Goal: Information Seeking & Learning: Understand process/instructions

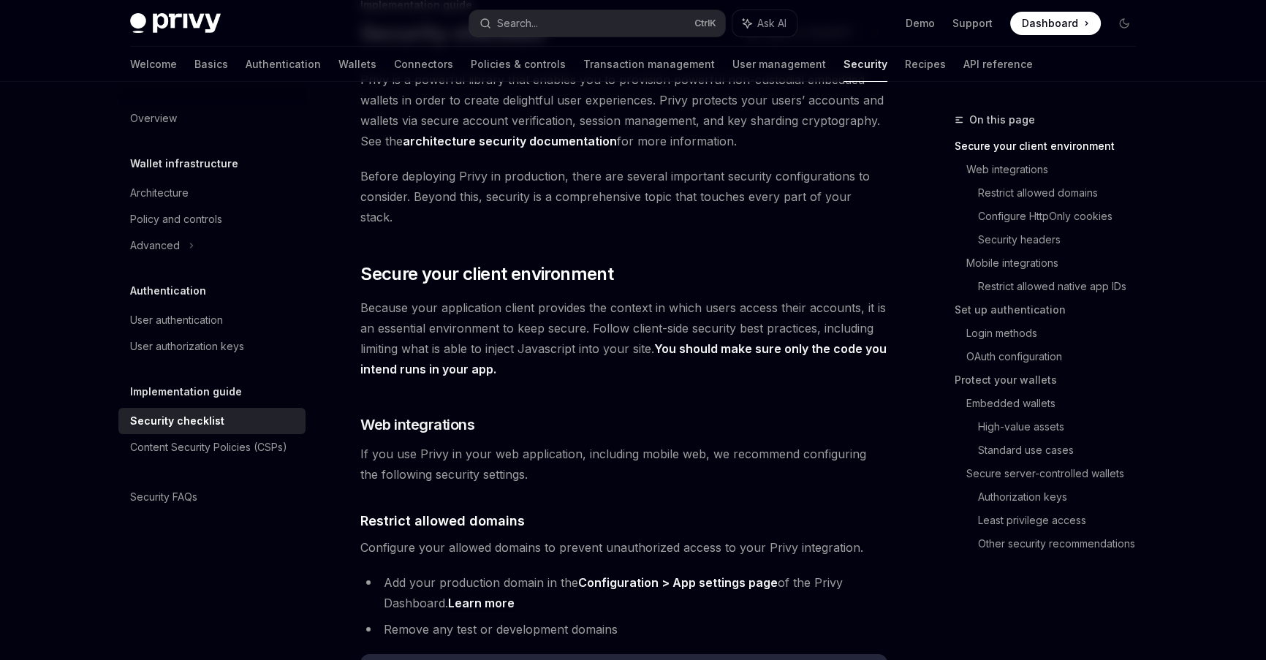
scroll to position [159, 0]
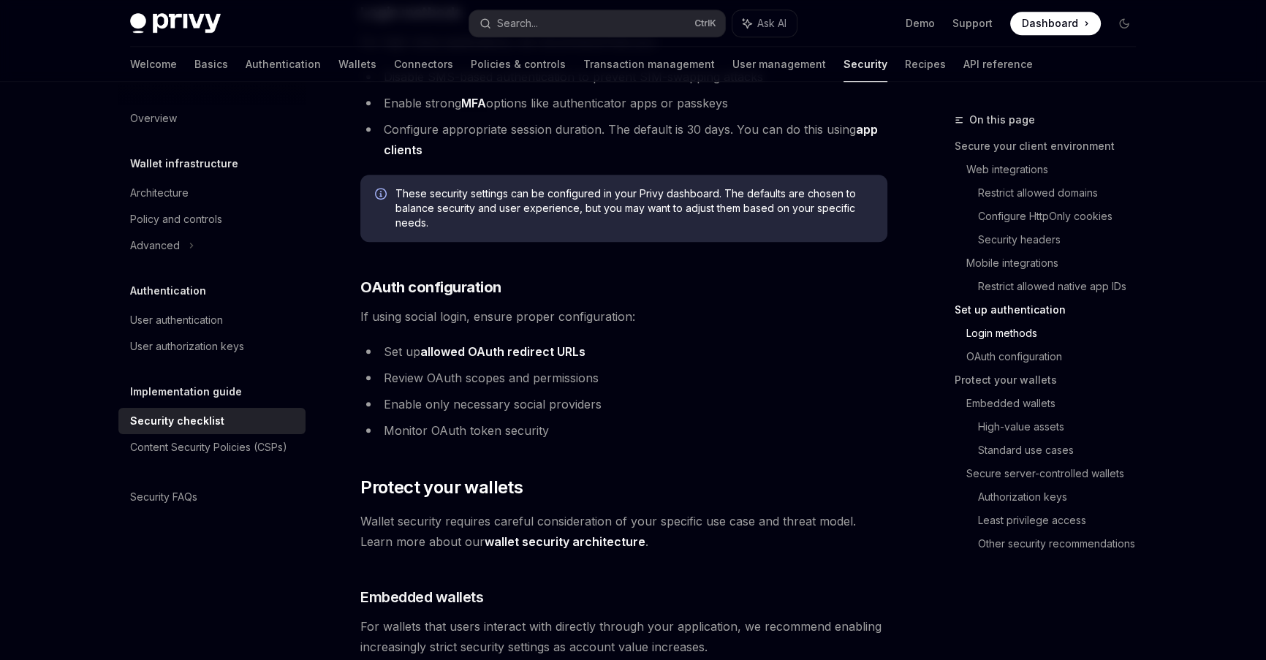
click at [485, 344] on link "allowed OAuth redirect URLs" at bounding box center [502, 351] width 165 height 15
type textarea "*"
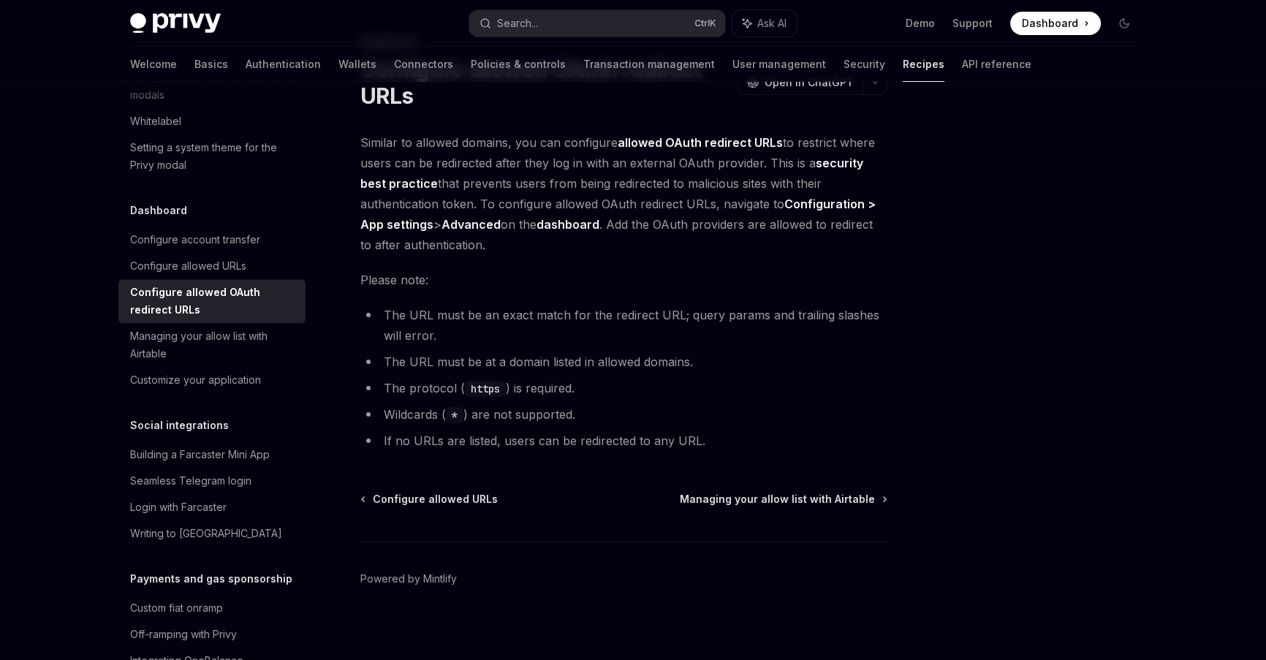
scroll to position [86, 0]
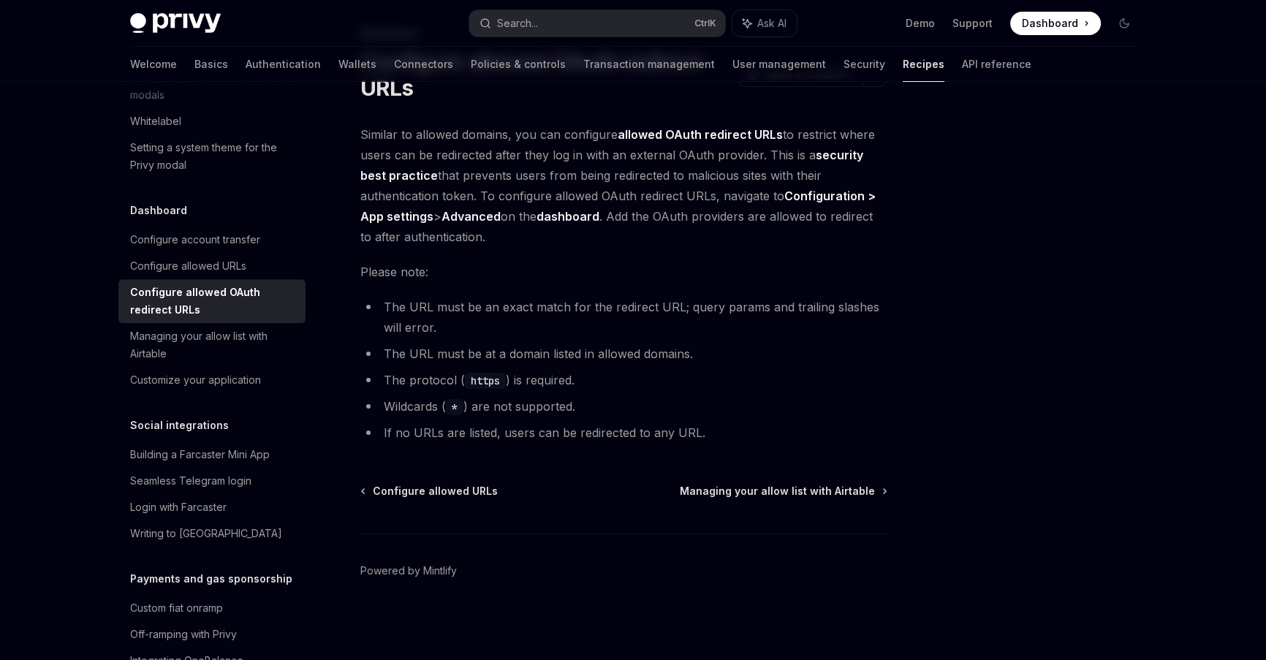
click at [1115, 556] on div at bounding box center [1036, 385] width 222 height 549
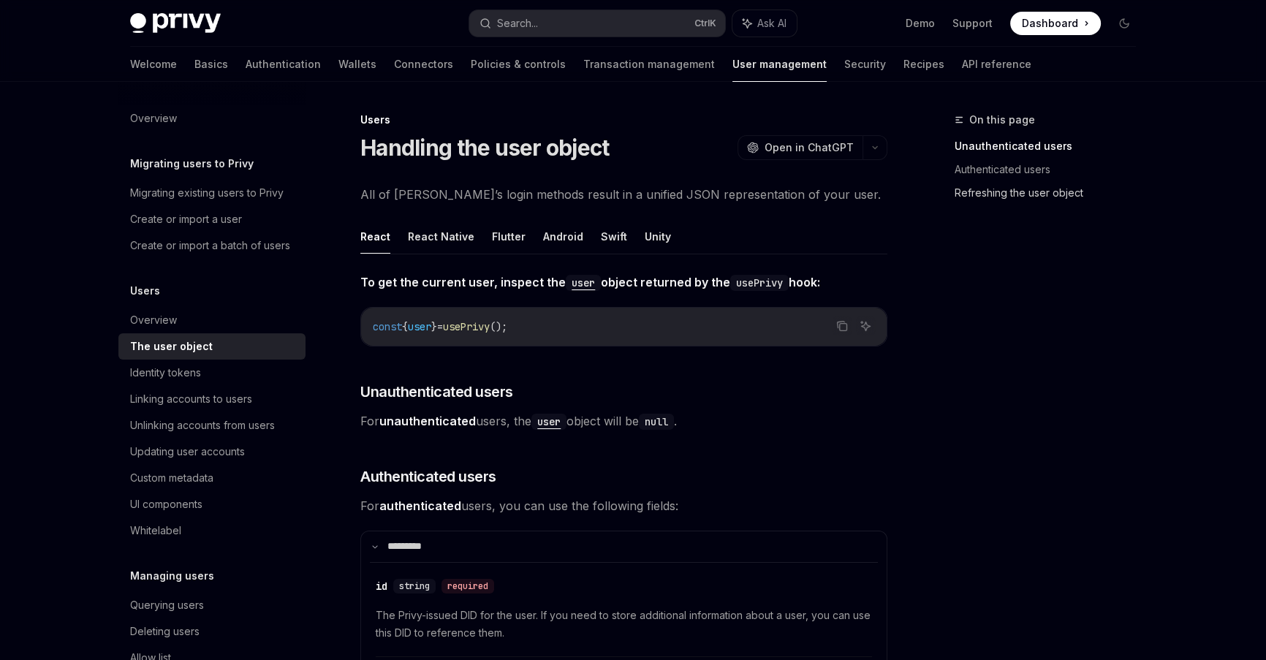
click at [996, 189] on link "Refreshing the user object" at bounding box center [1051, 192] width 193 height 23
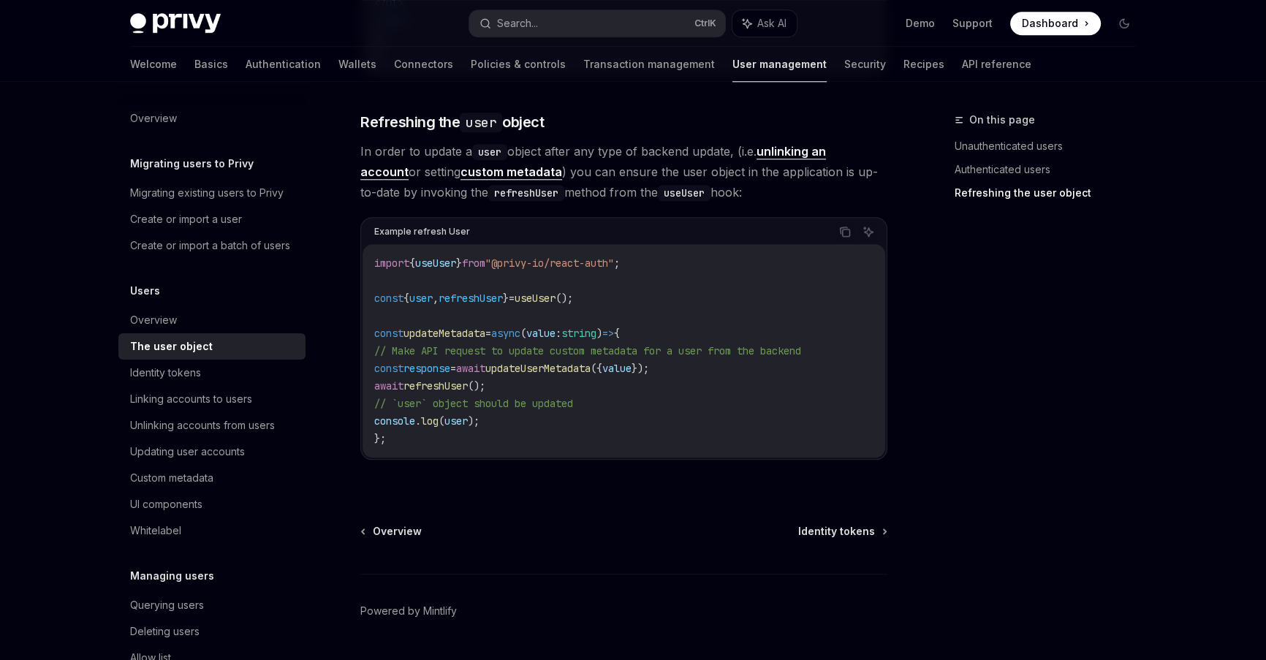
scroll to position [1927, 0]
click at [997, 183] on link "Refreshing the user object" at bounding box center [1051, 192] width 193 height 23
click at [1000, 175] on link "Authenticated users" at bounding box center [1051, 169] width 193 height 23
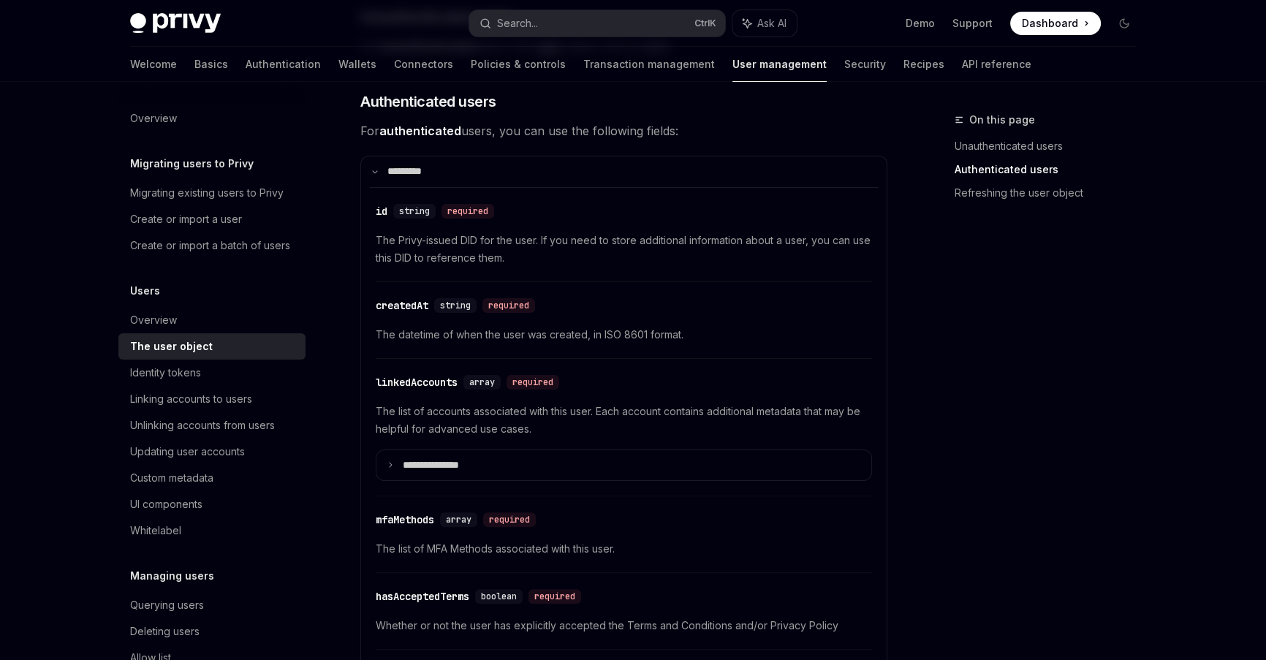
scroll to position [355, 0]
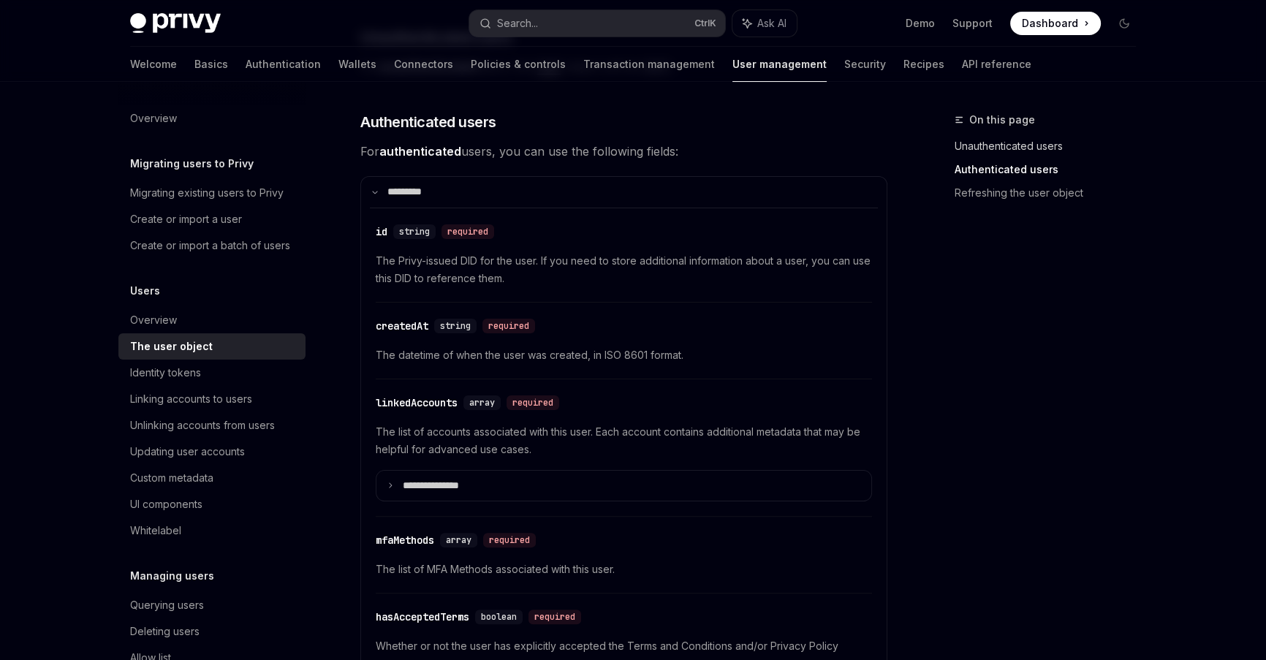
click at [1009, 142] on link "Unauthenticated users" at bounding box center [1051, 146] width 193 height 23
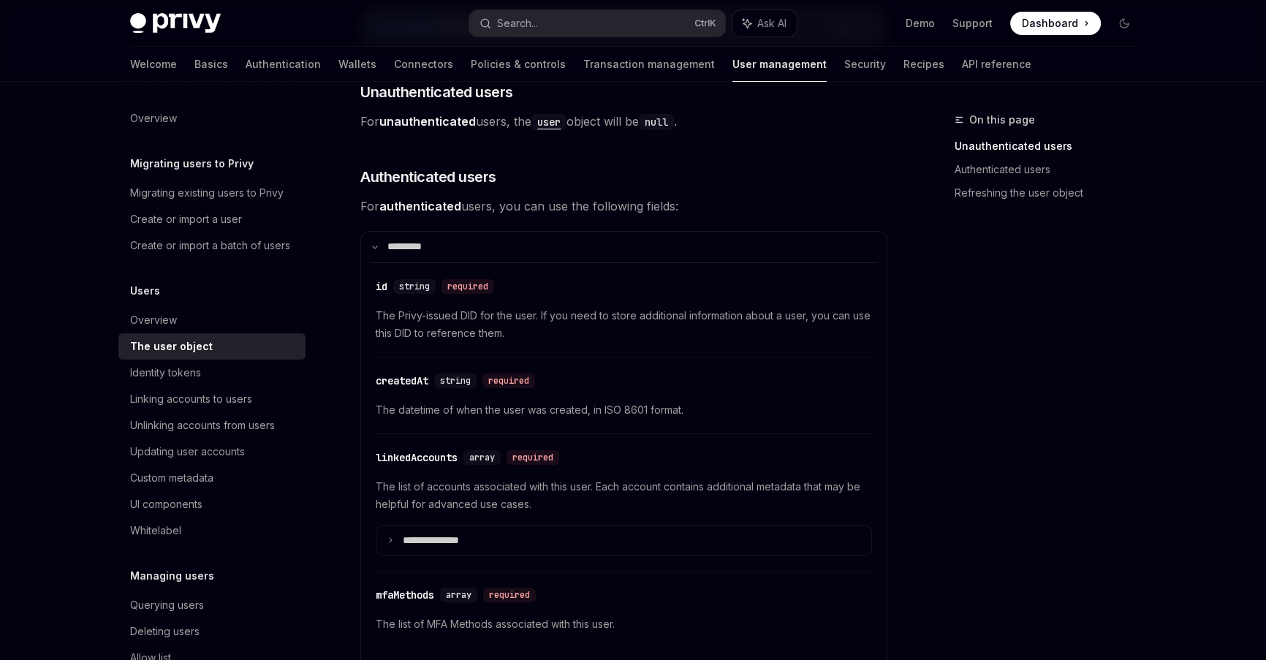
scroll to position [271, 0]
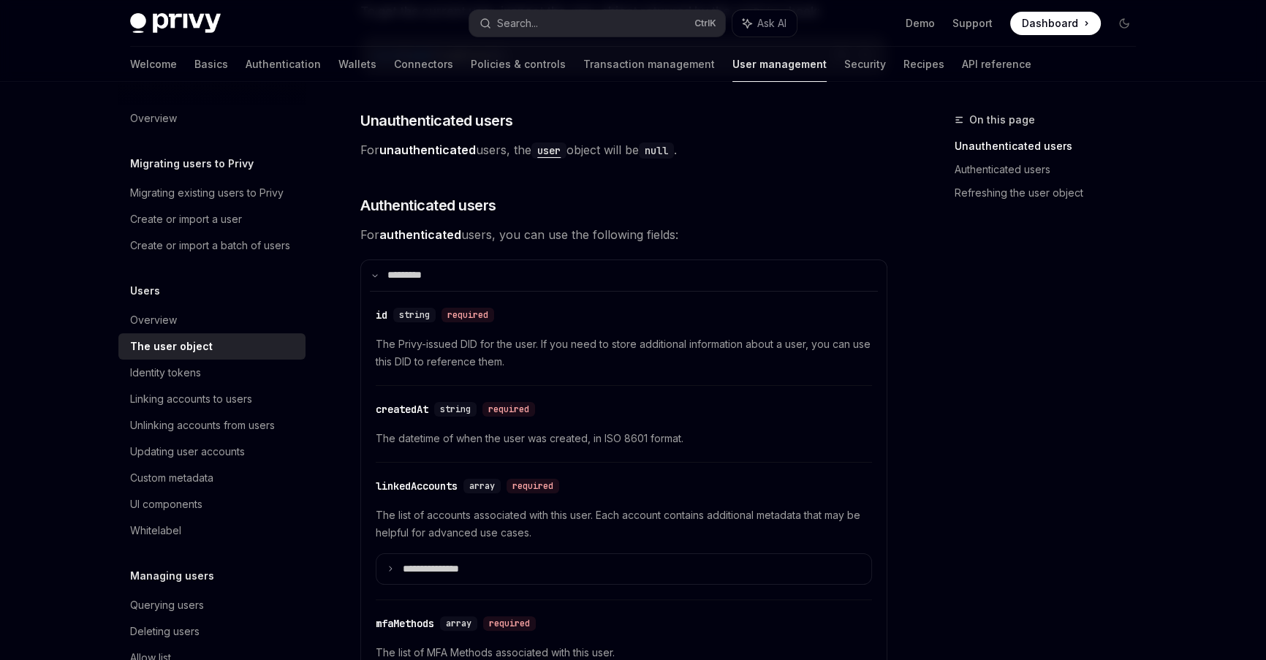
click at [1006, 147] on link "Unauthenticated users" at bounding box center [1051, 146] width 193 height 23
click at [986, 170] on link "Authenticated users" at bounding box center [1051, 169] width 193 height 23
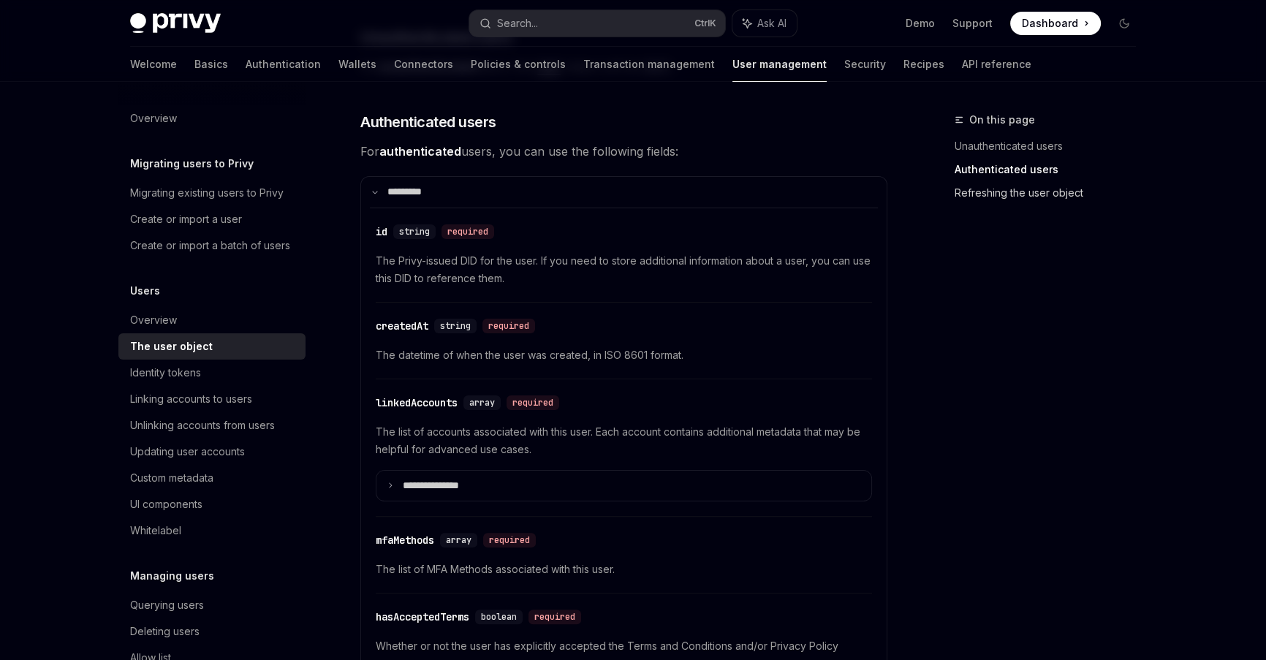
click at [978, 189] on link "Refreshing the user object" at bounding box center [1051, 192] width 193 height 23
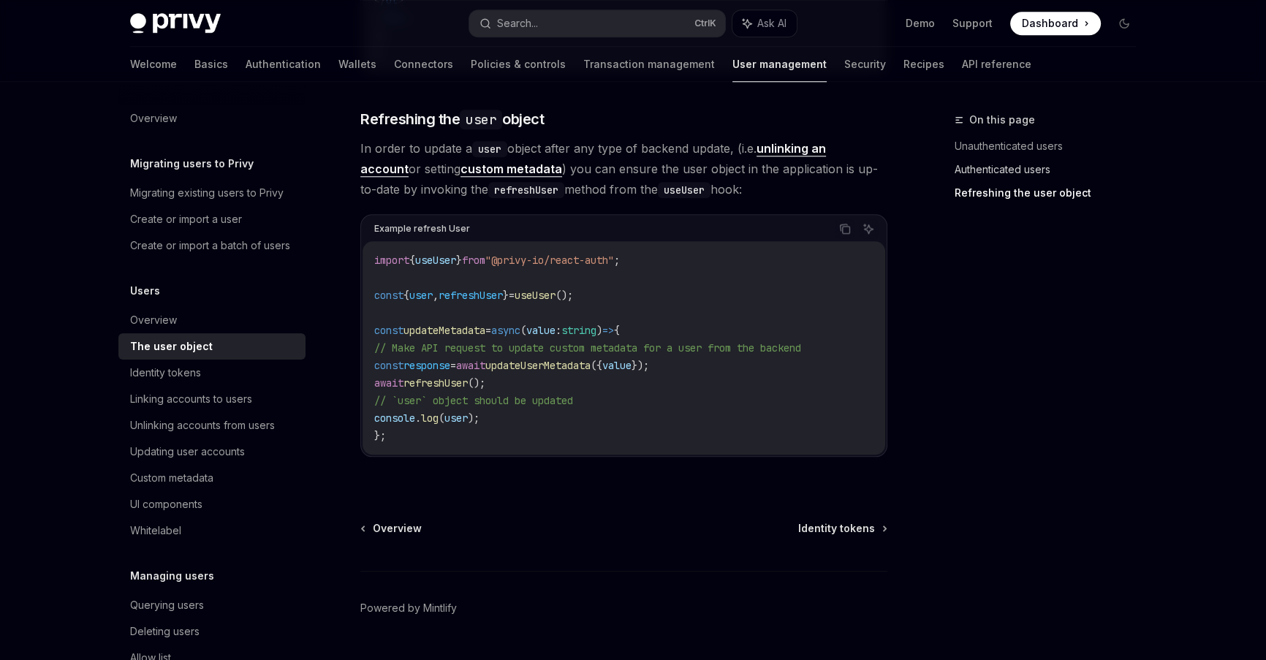
click at [983, 171] on link "Authenticated users" at bounding box center [1051, 169] width 193 height 23
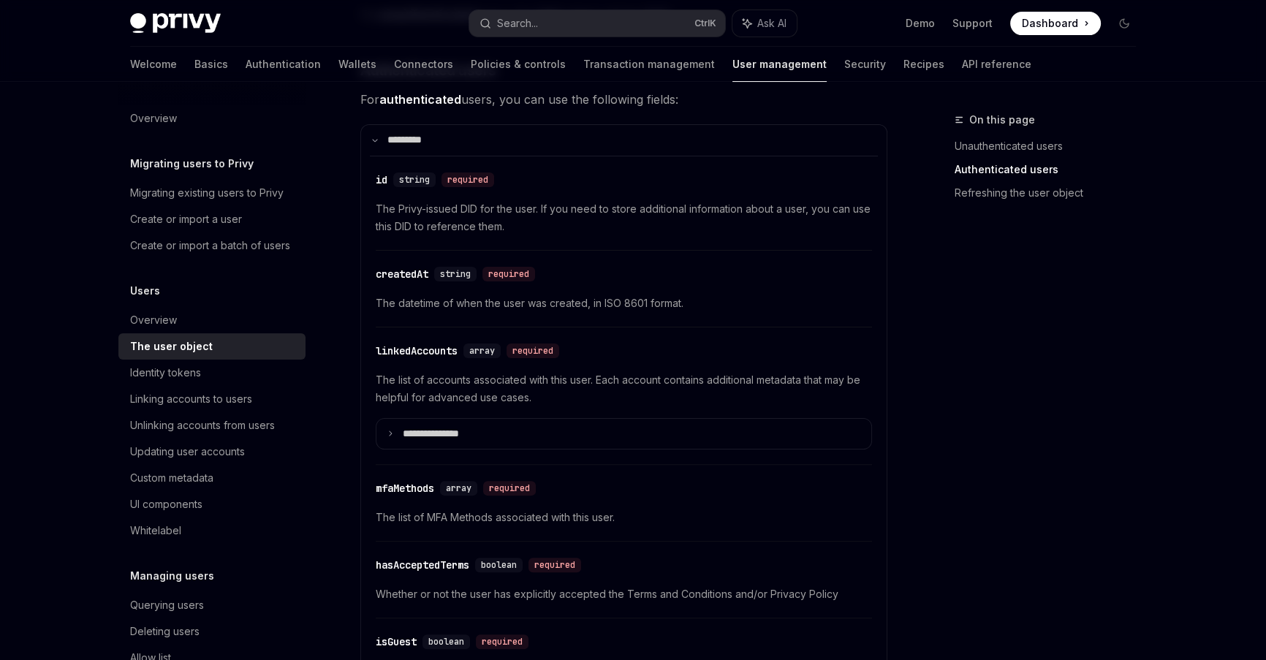
scroll to position [355, 0]
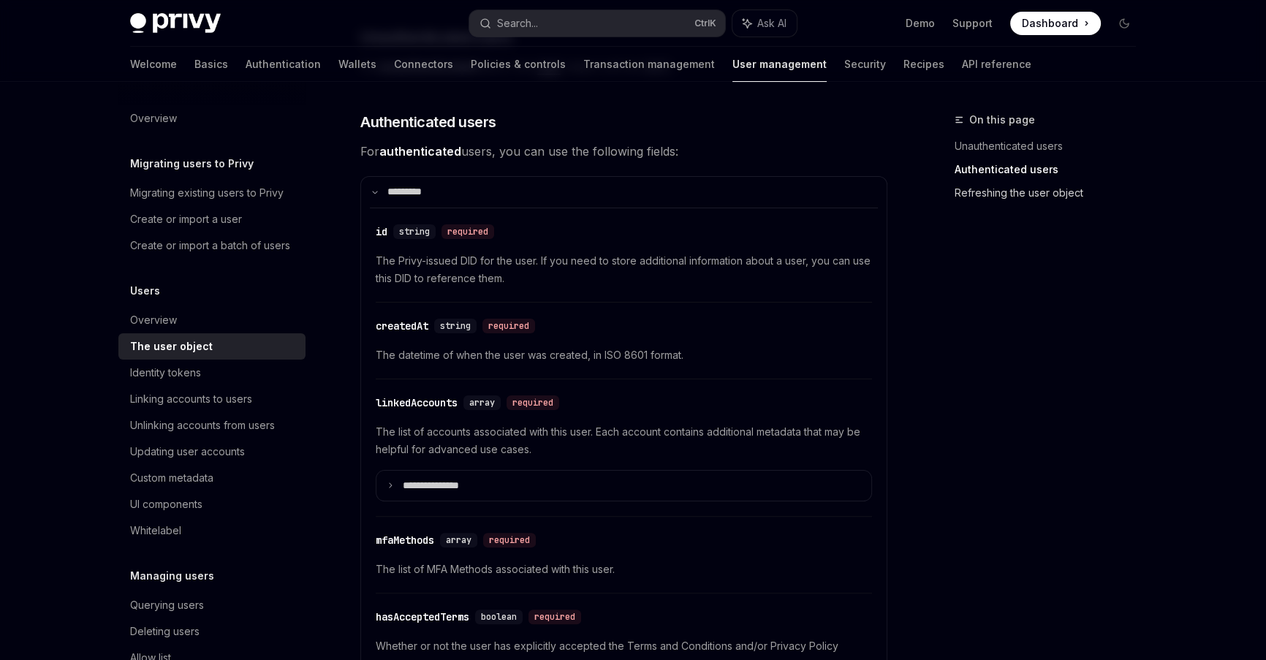
click at [987, 190] on link "Refreshing the user object" at bounding box center [1051, 192] width 193 height 23
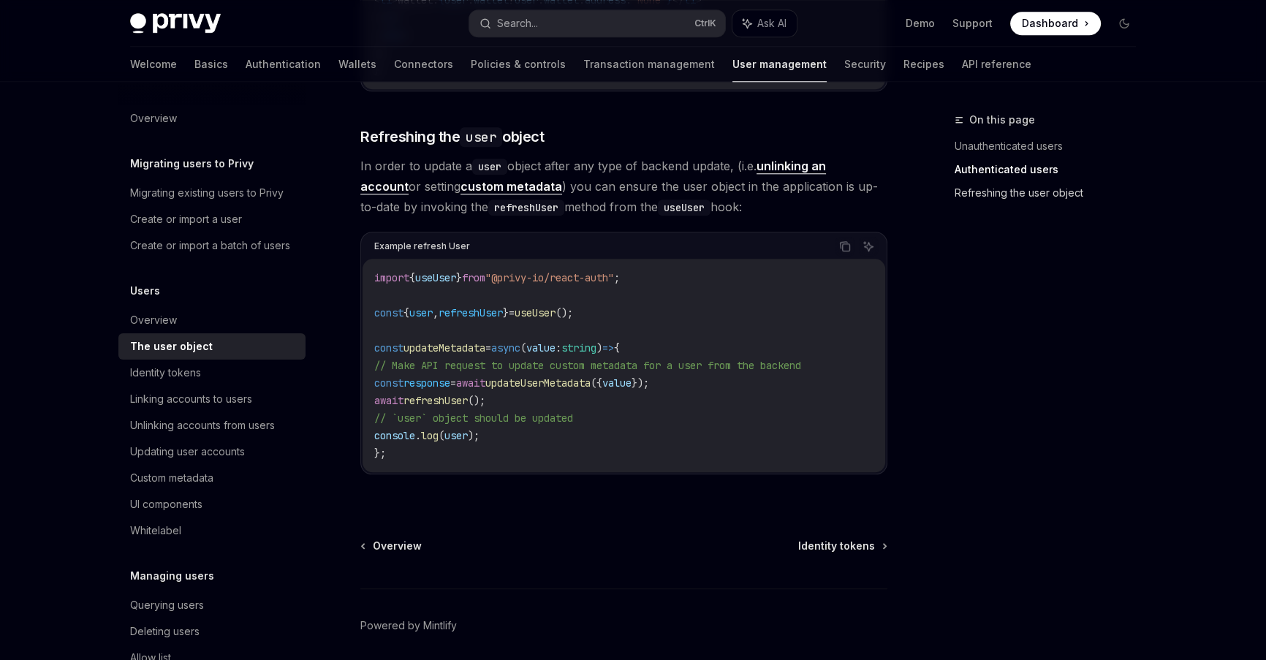
scroll to position [1927, 0]
